Goal: Navigation & Orientation: Find specific page/section

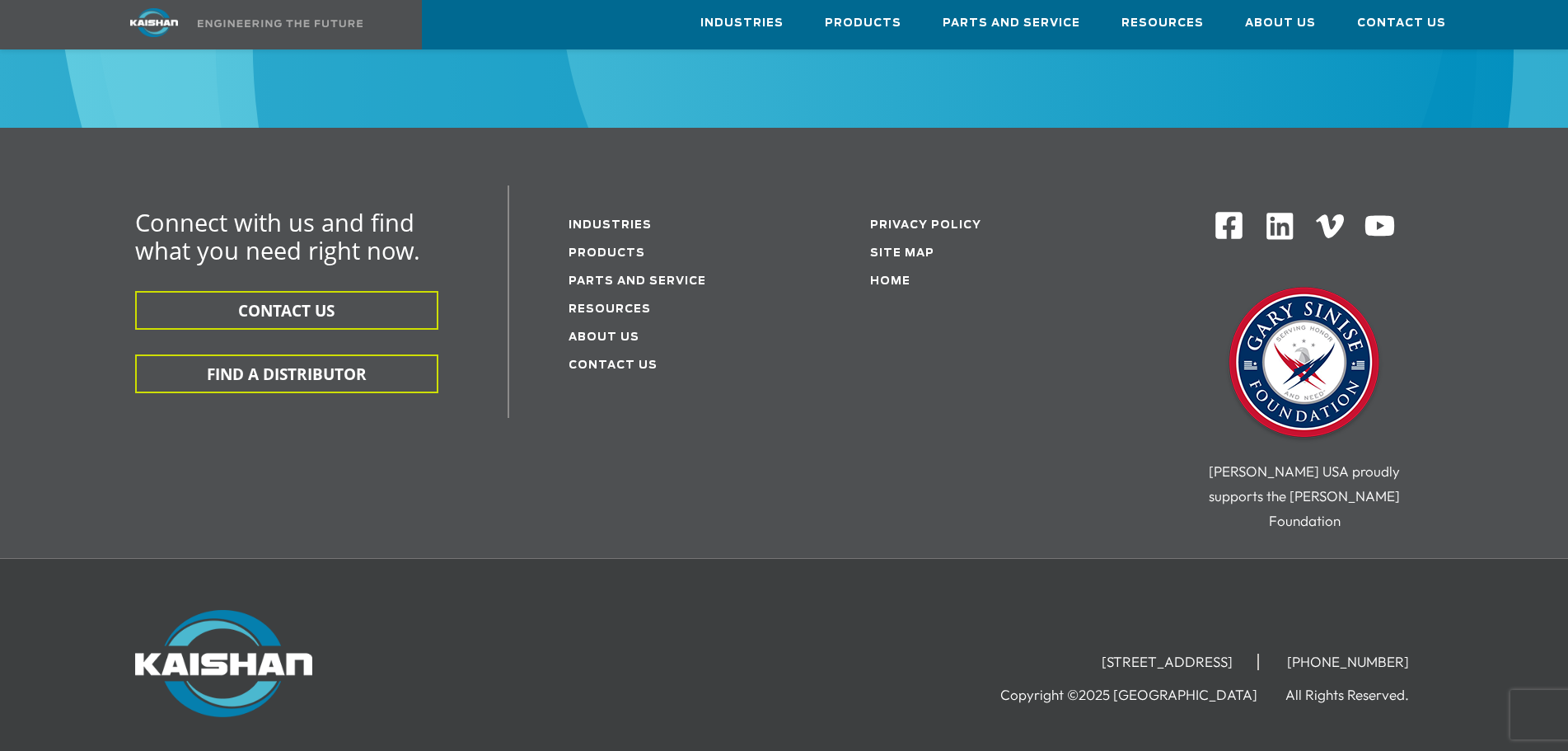
scroll to position [5768, 0]
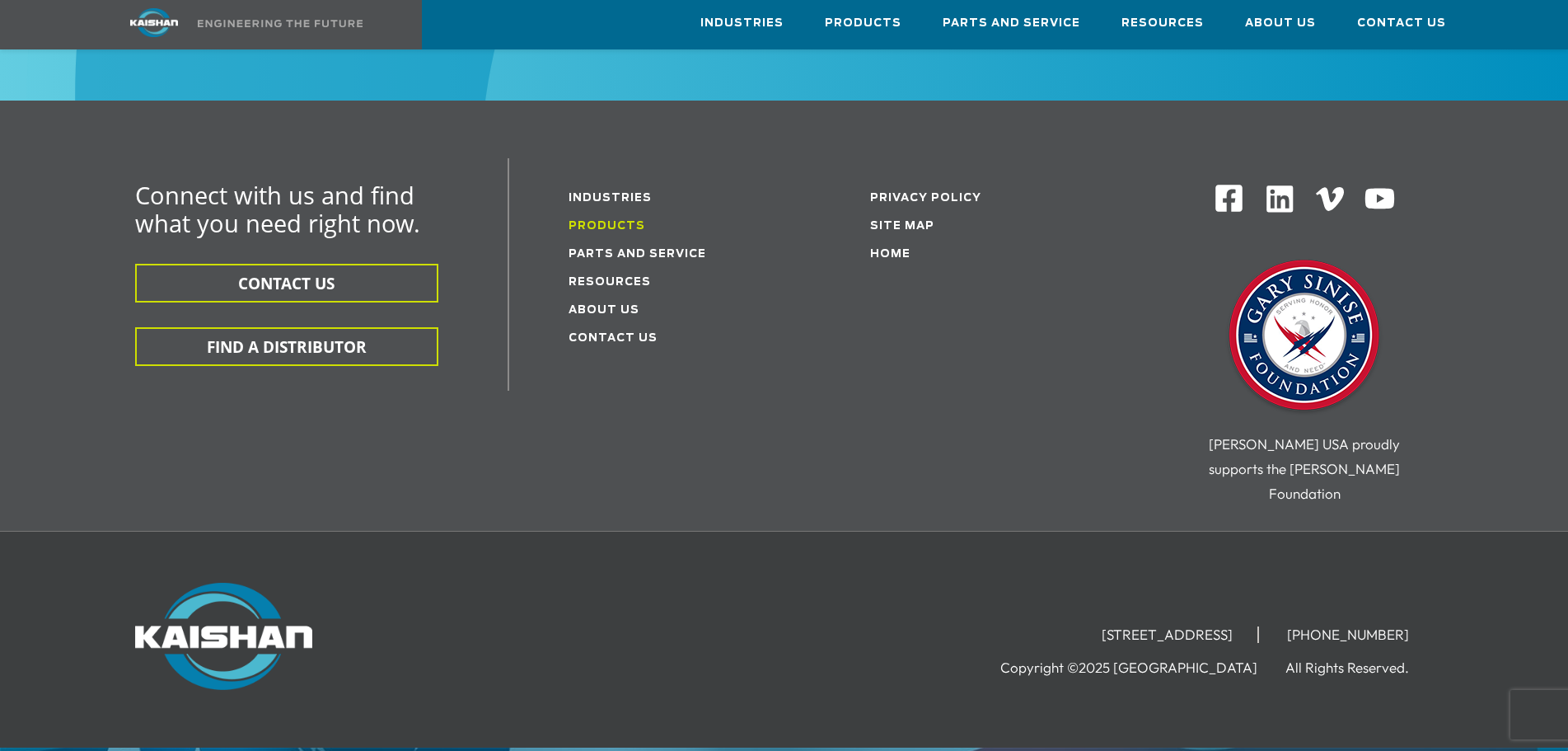
click at [569, 221] on link "Products" at bounding box center [607, 226] width 77 height 10
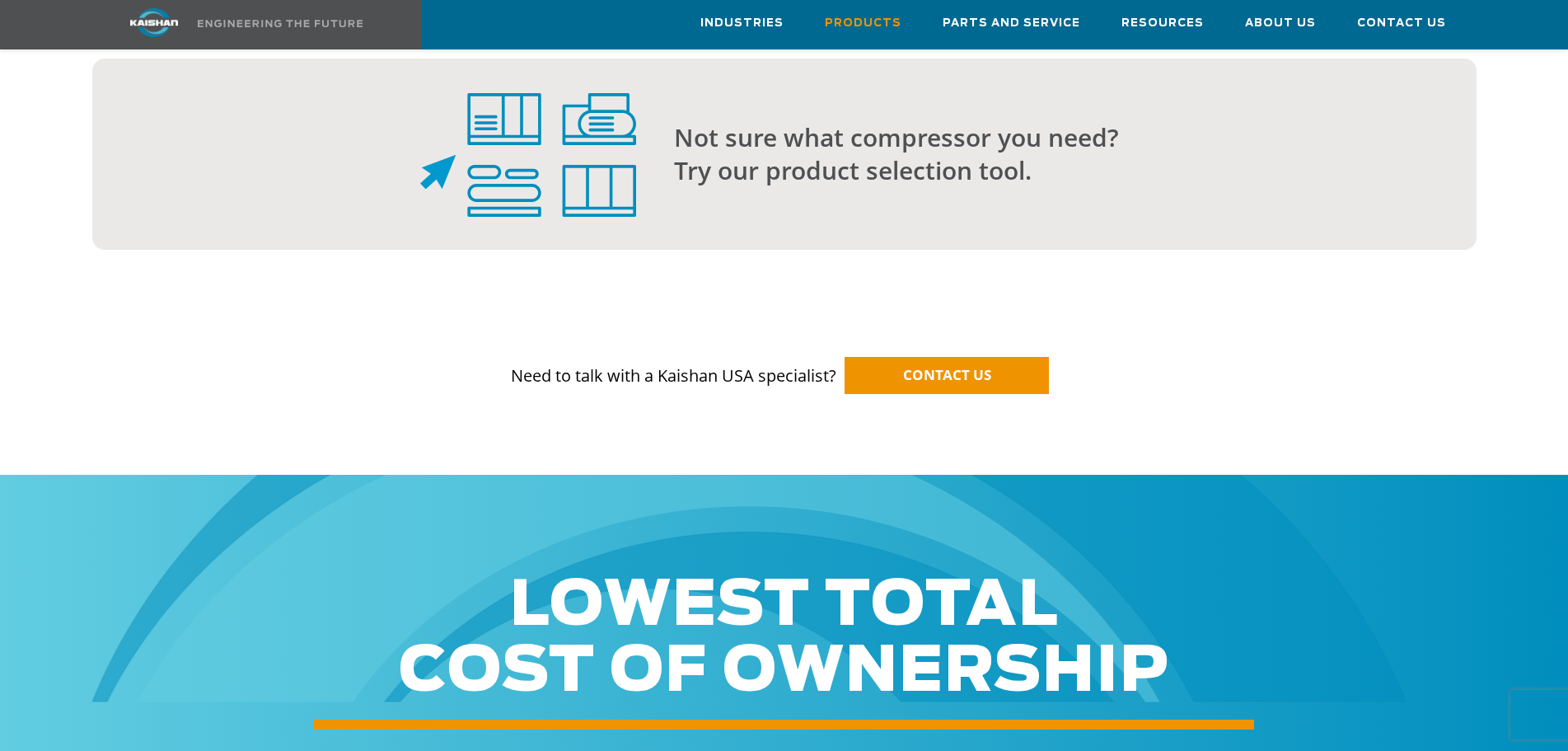
scroll to position [1896, 0]
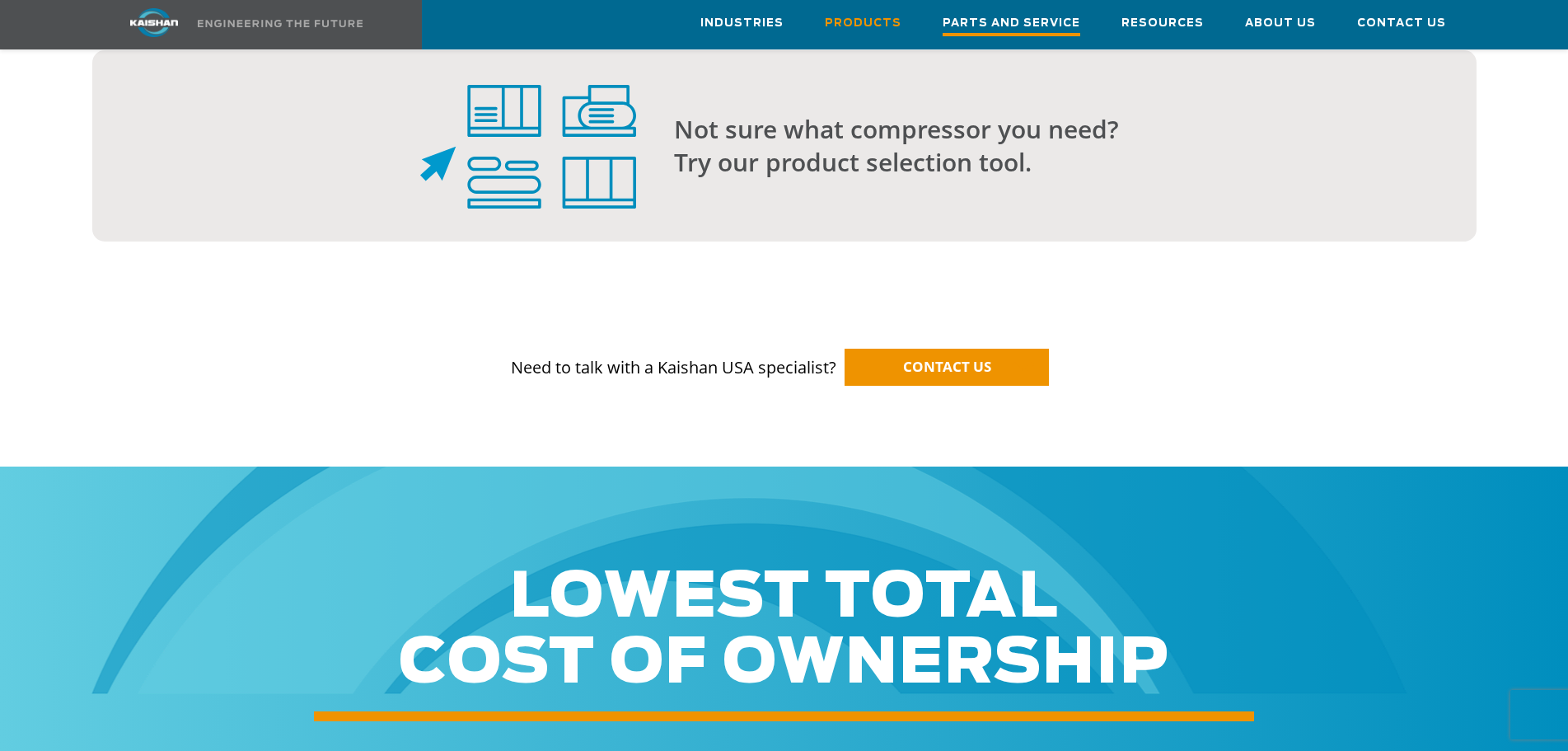
click at [996, 23] on span "Parts and Service" at bounding box center [1011, 25] width 137 height 22
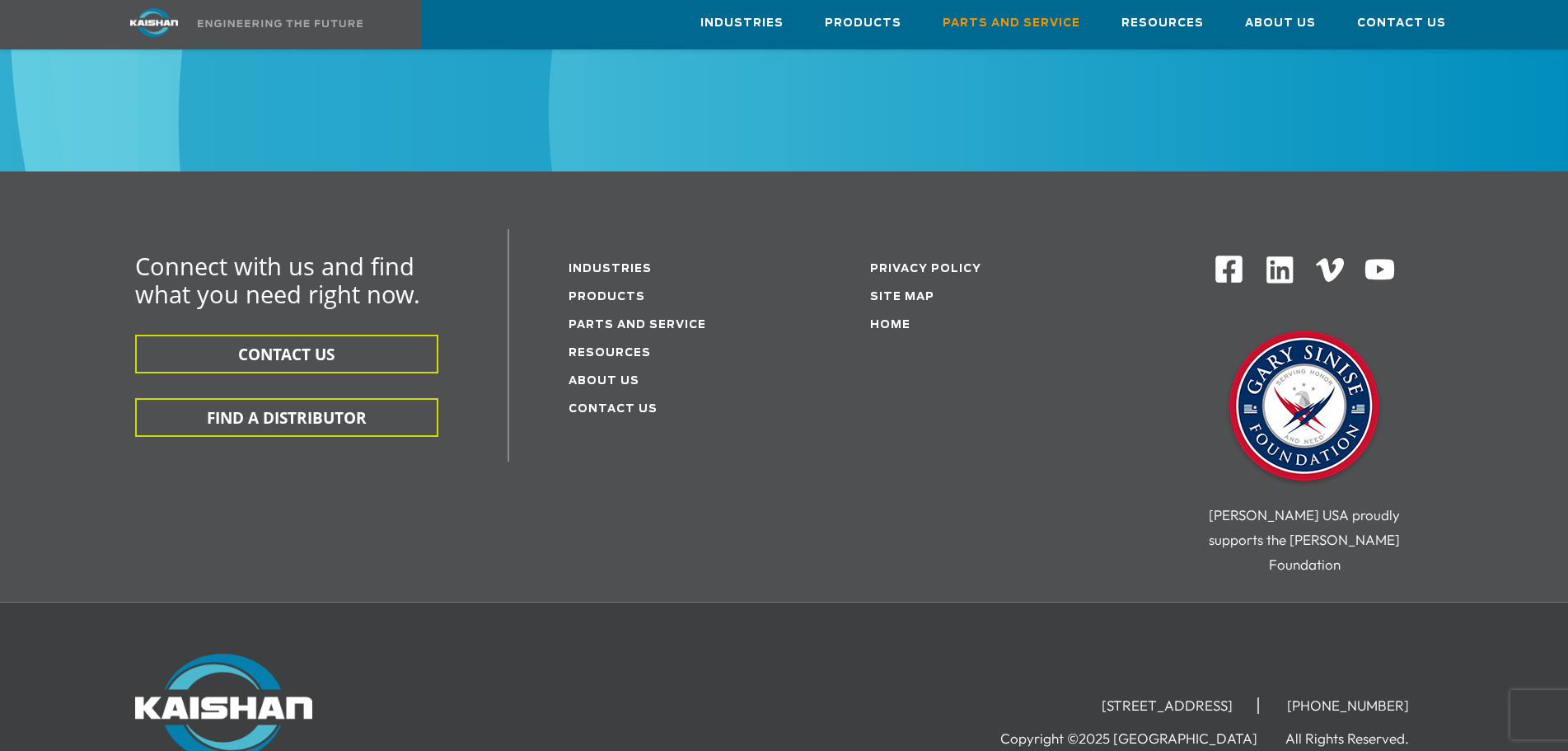
scroll to position [2142, 0]
